Goal: Use online tool/utility: Use online tool/utility

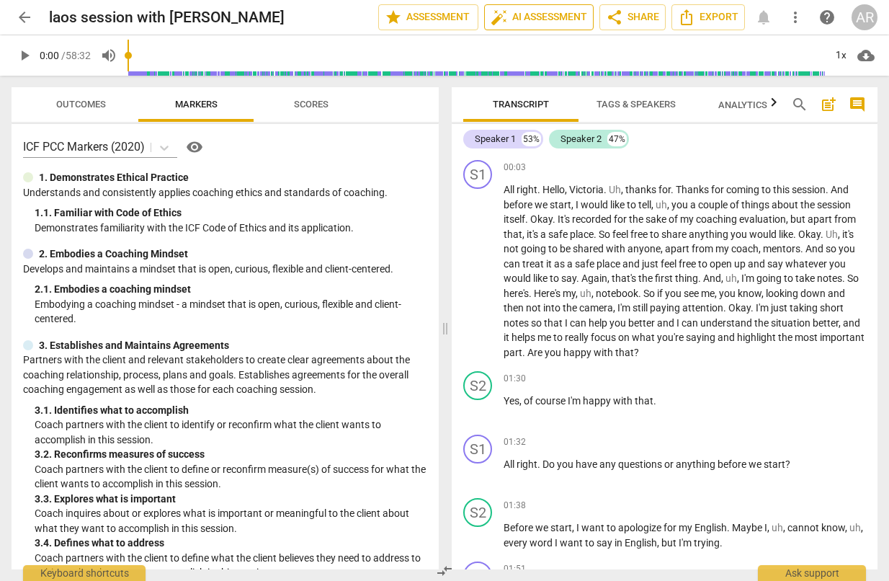
click at [540, 14] on span "auto_fix_high AI Assessment" at bounding box center [539, 17] width 97 height 17
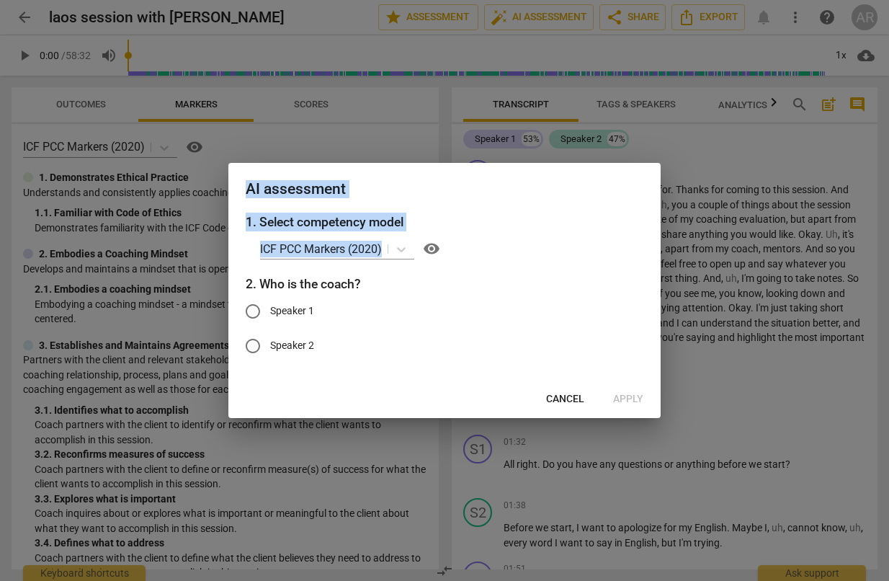
drag, startPoint x: 548, startPoint y: 232, endPoint x: 587, endPoint y: 426, distance: 197.7
click at [587, 426] on div "AI assessment 1. Select competency model ICF PCC Markers (2020) visibility 2. W…" at bounding box center [444, 290] width 889 height 581
click at [563, 400] on span "Cancel" at bounding box center [565, 399] width 38 height 14
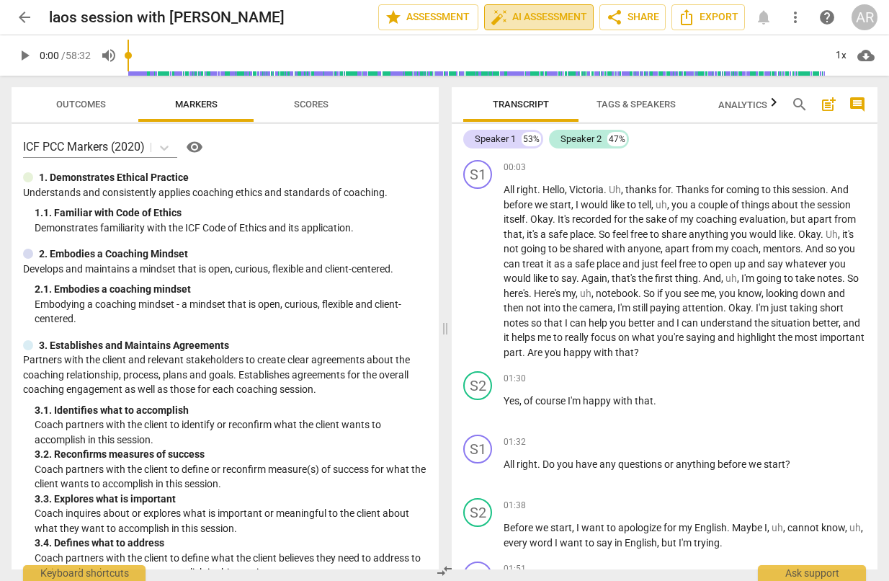
click at [510, 20] on span "auto_fix_high AI Assessment" at bounding box center [539, 17] width 97 height 17
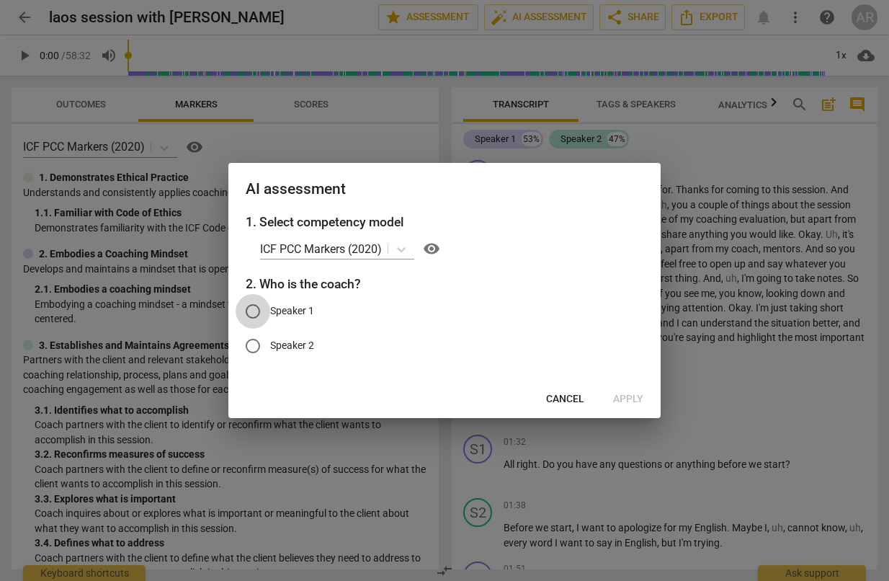
click at [254, 316] on input "Speaker 1" at bounding box center [253, 311] width 35 height 35
radio input "true"
click at [400, 250] on icon at bounding box center [401, 249] width 14 height 14
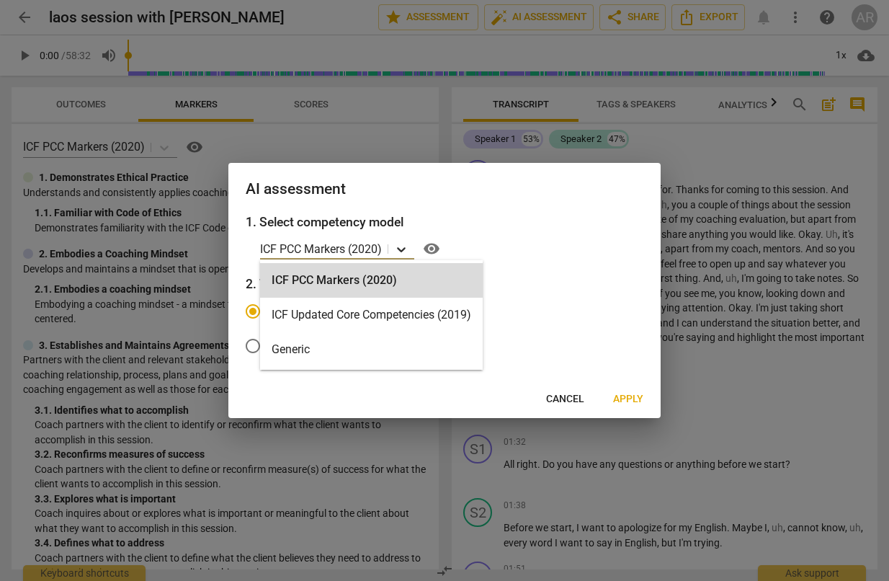
click at [400, 250] on icon at bounding box center [401, 249] width 14 height 14
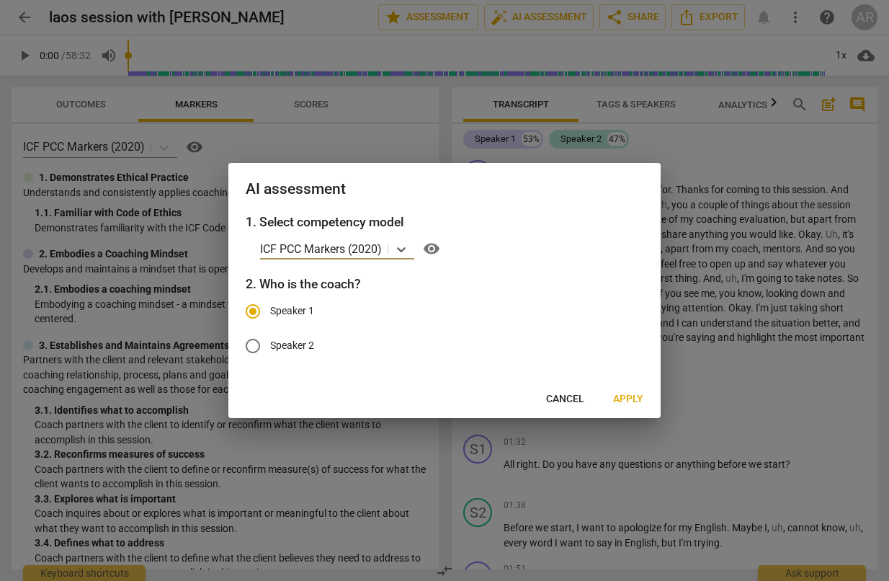
click at [631, 395] on span "Apply" at bounding box center [628, 399] width 30 height 14
